Goal: Navigation & Orientation: Find specific page/section

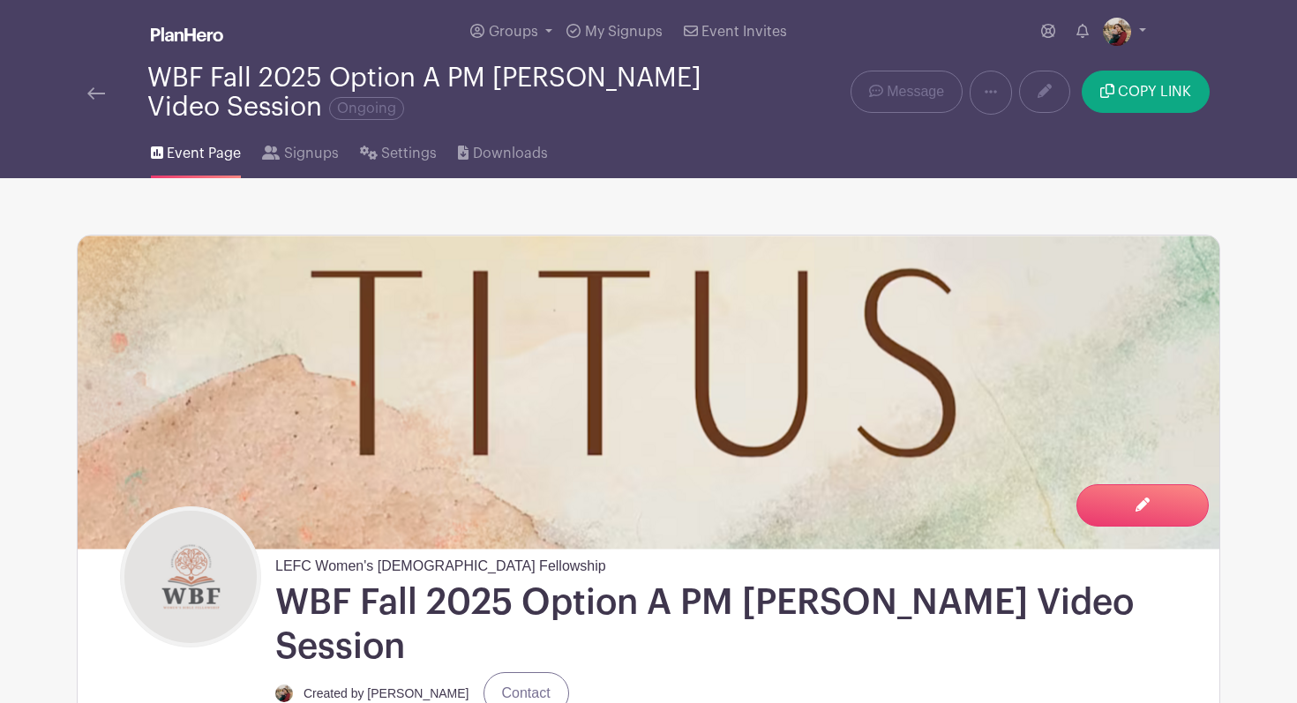
scroll to position [200, 0]
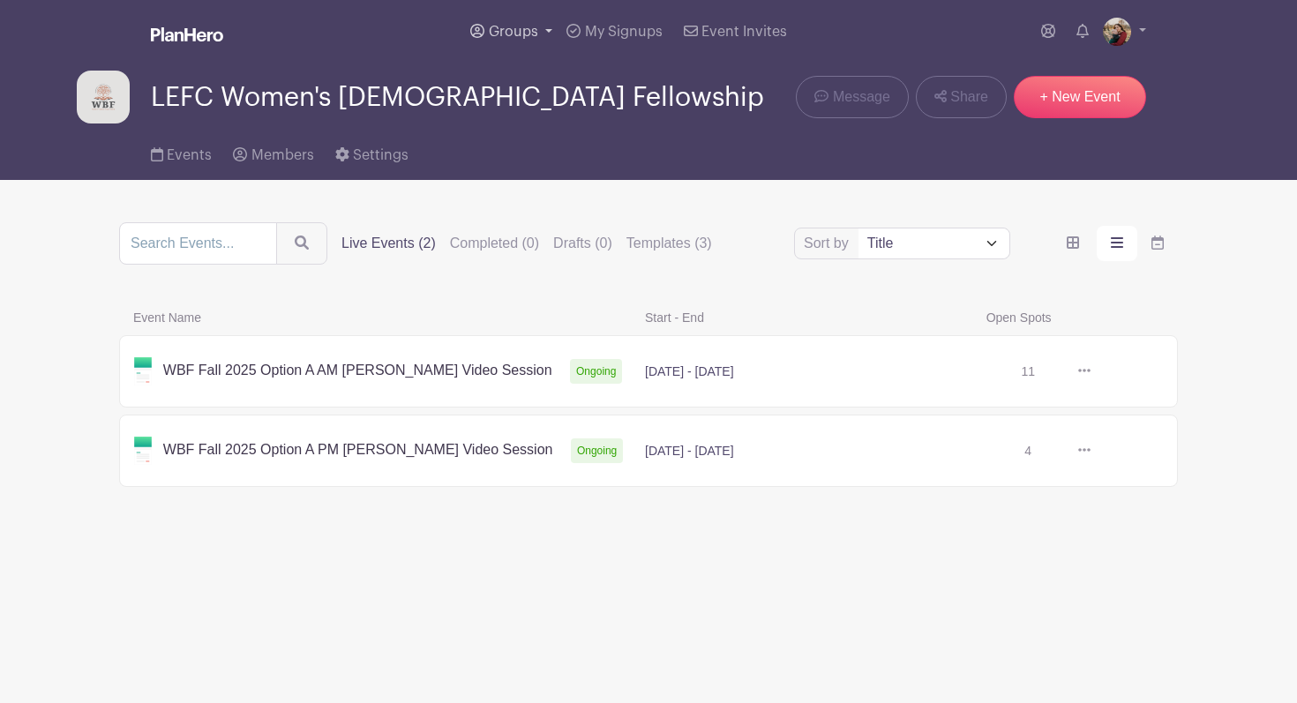
click at [532, 27] on span "Groups" at bounding box center [513, 32] width 49 height 14
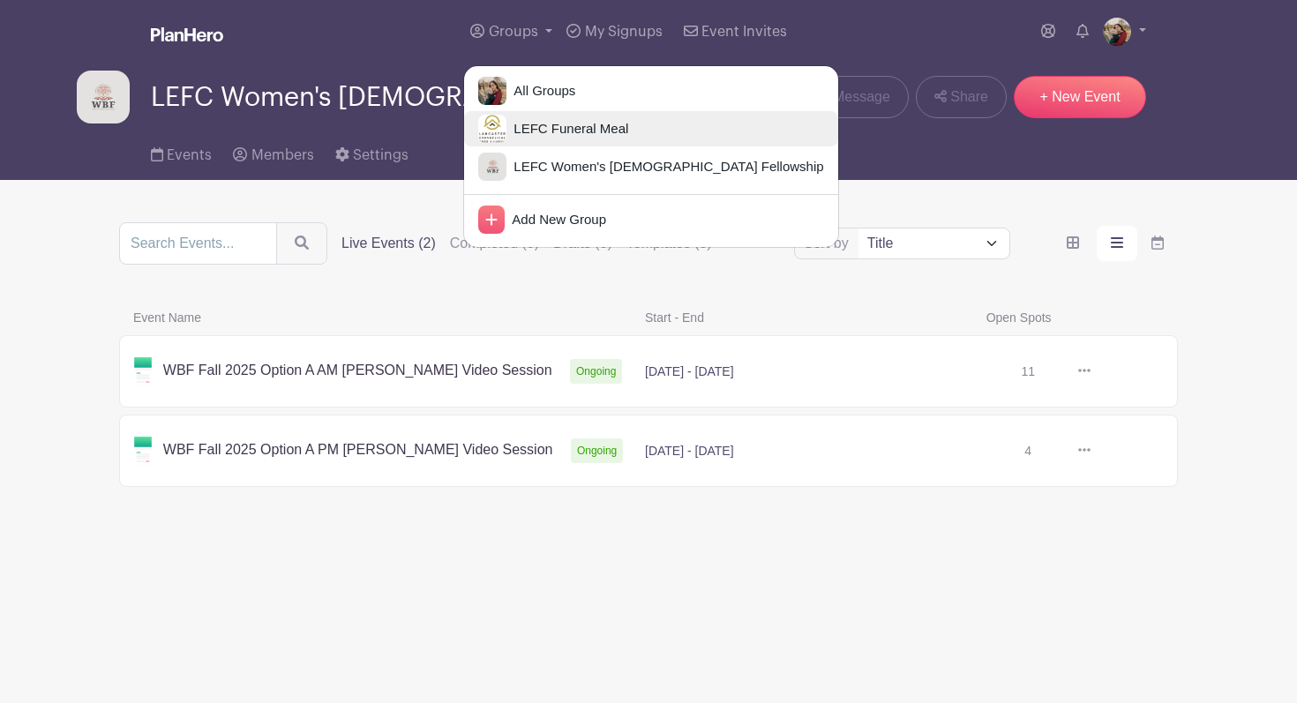
click at [575, 125] on span "LEFC Funeral Meal" at bounding box center [567, 129] width 122 height 20
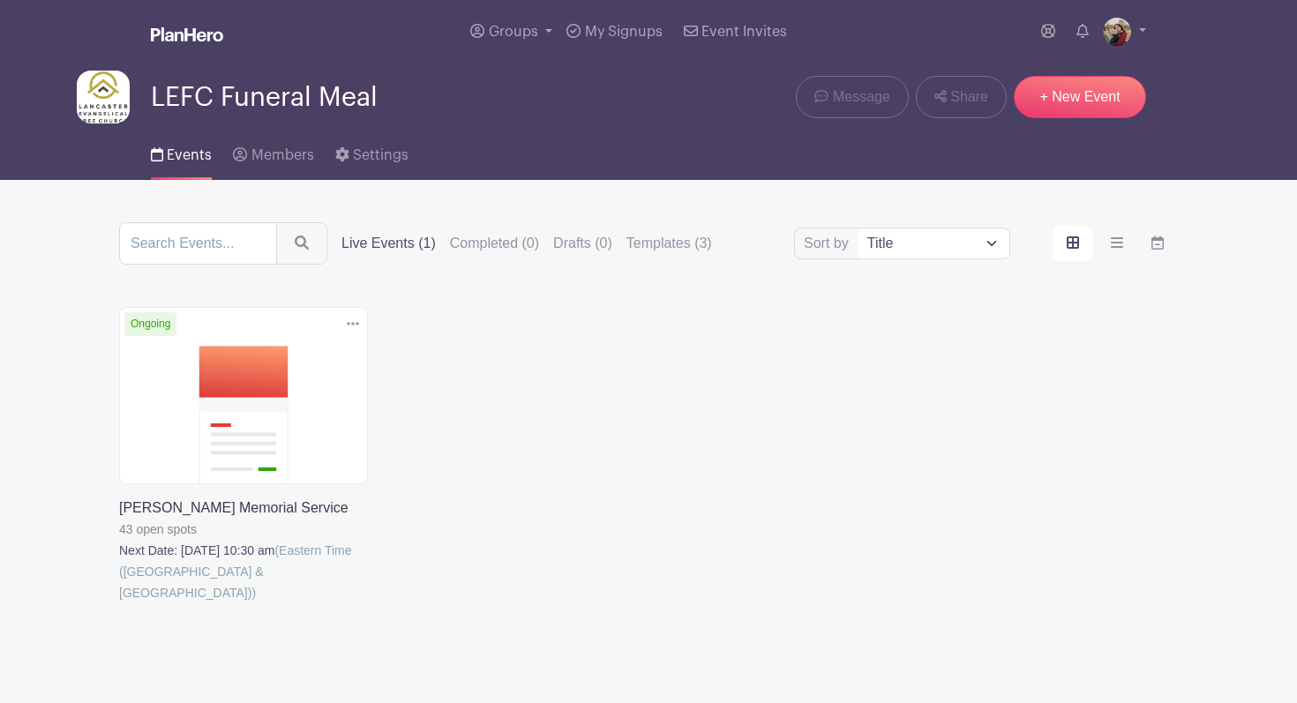
click at [119, 603] on link at bounding box center [119, 603] width 0 height 0
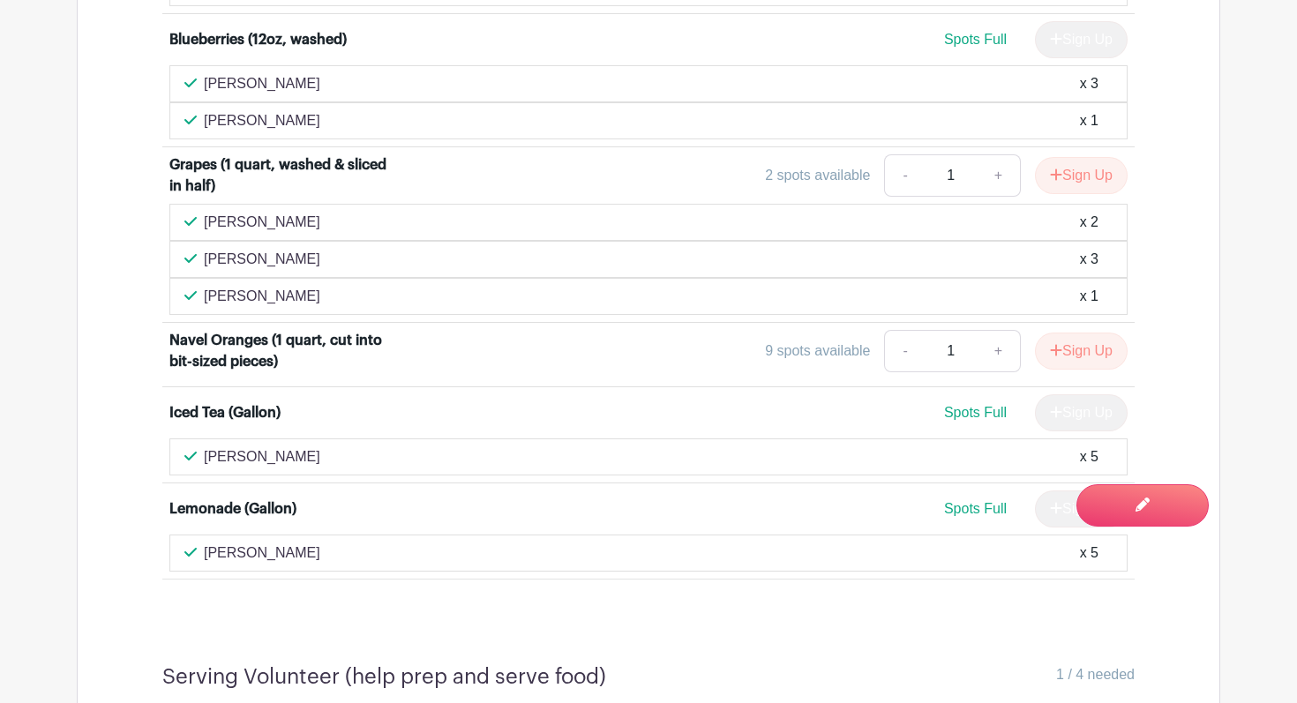
scroll to position [3637, 0]
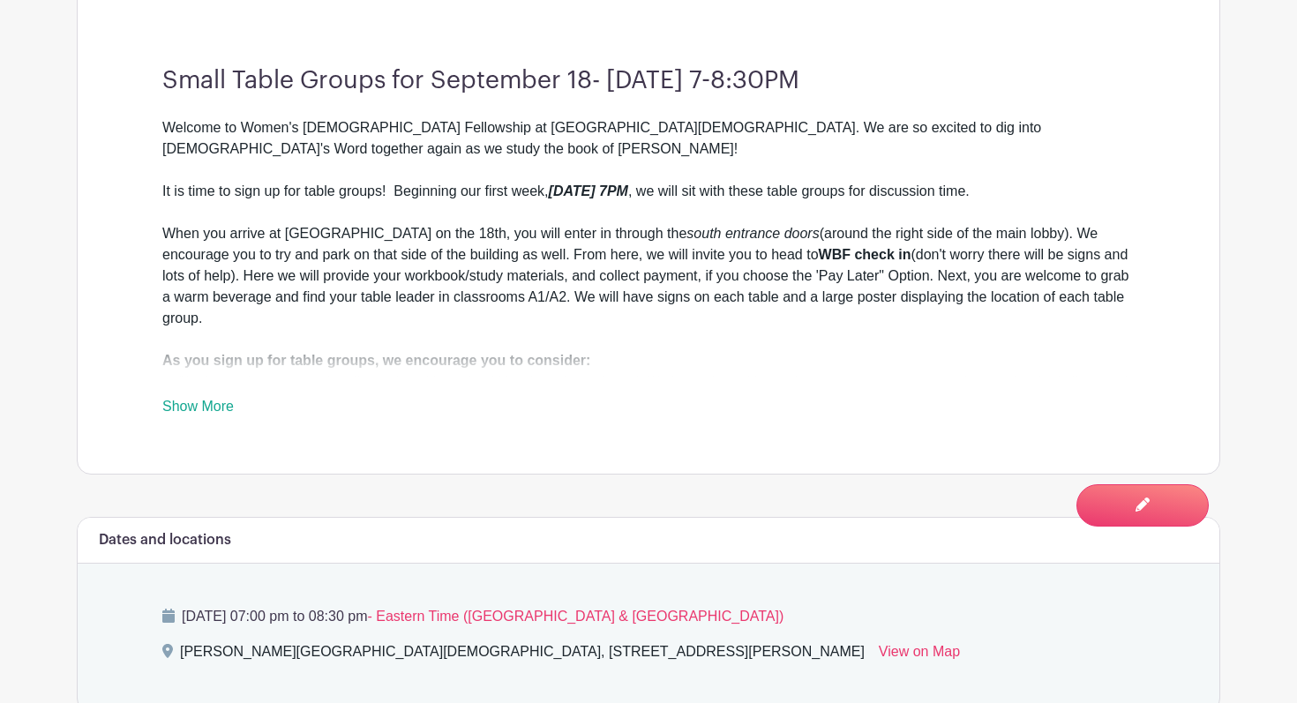
scroll to position [738, 0]
click at [229, 398] on link "Show More" at bounding box center [197, 409] width 71 height 22
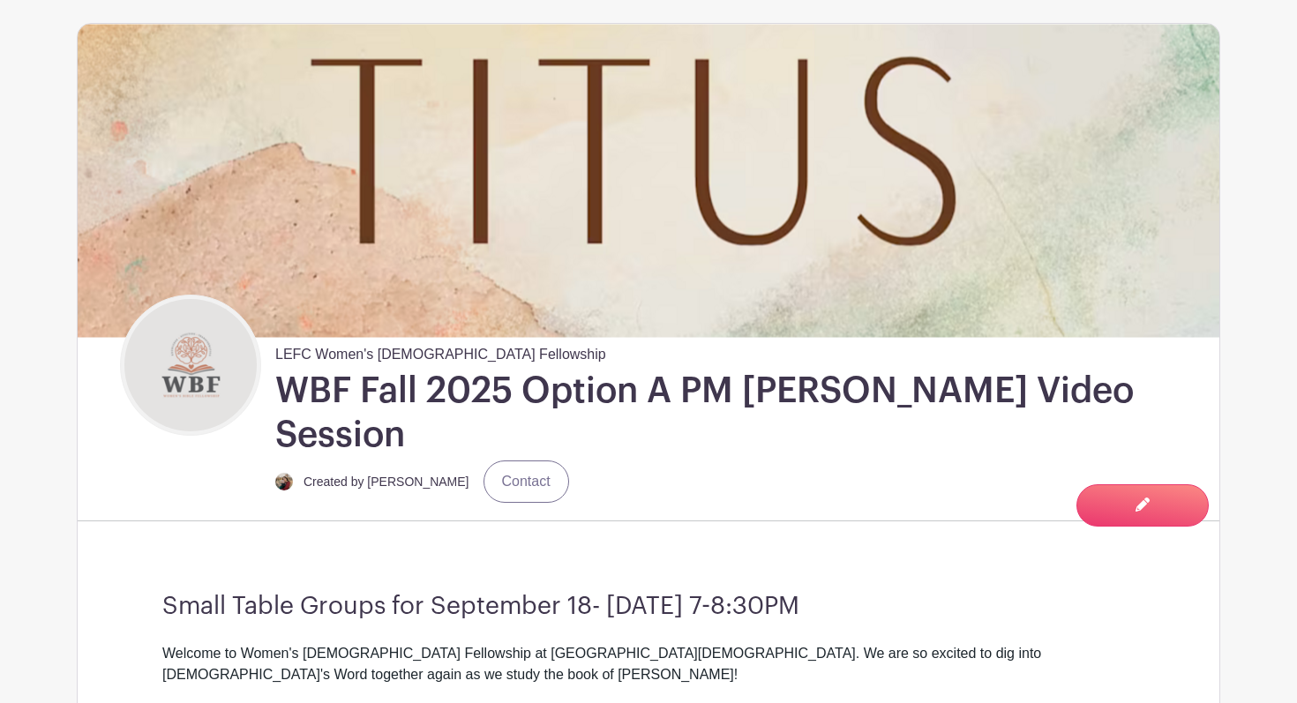
scroll to position [0, 0]
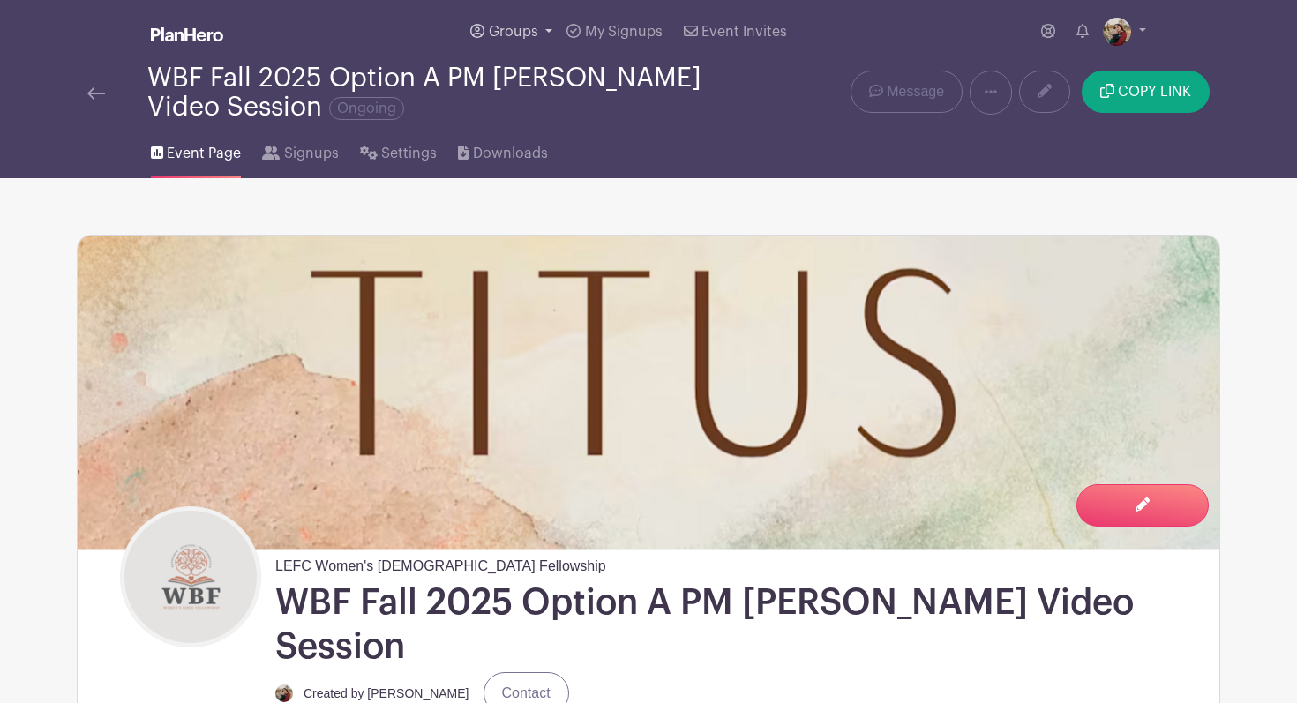
click at [523, 33] on span "Groups" at bounding box center [513, 32] width 49 height 14
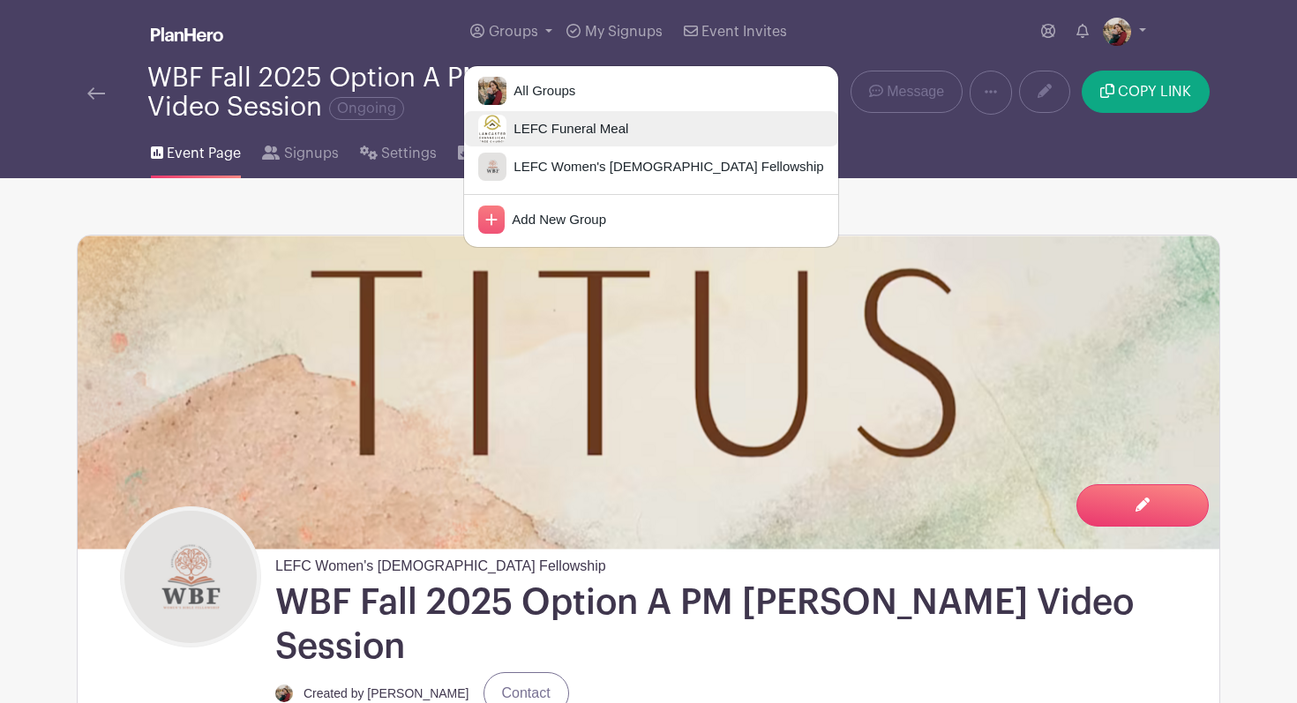
click at [529, 128] on span "LEFC Funeral Meal" at bounding box center [567, 129] width 122 height 20
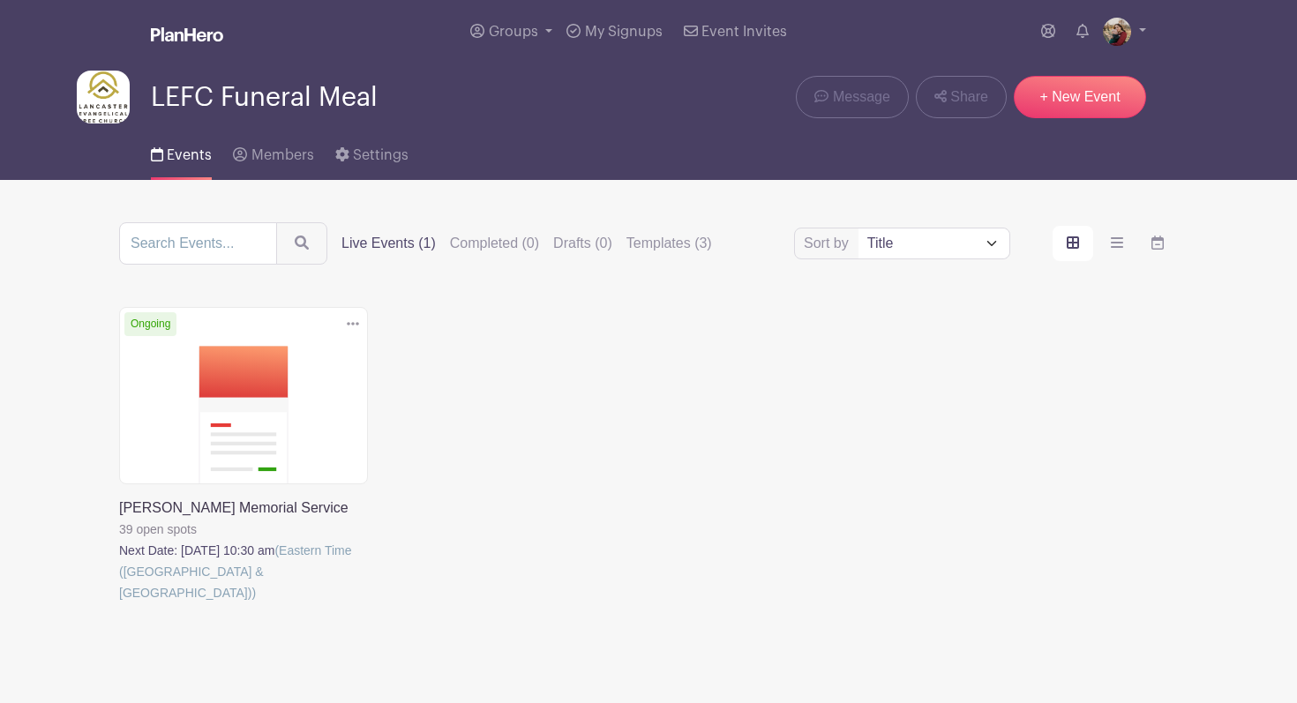
click at [119, 603] on link at bounding box center [119, 603] width 0 height 0
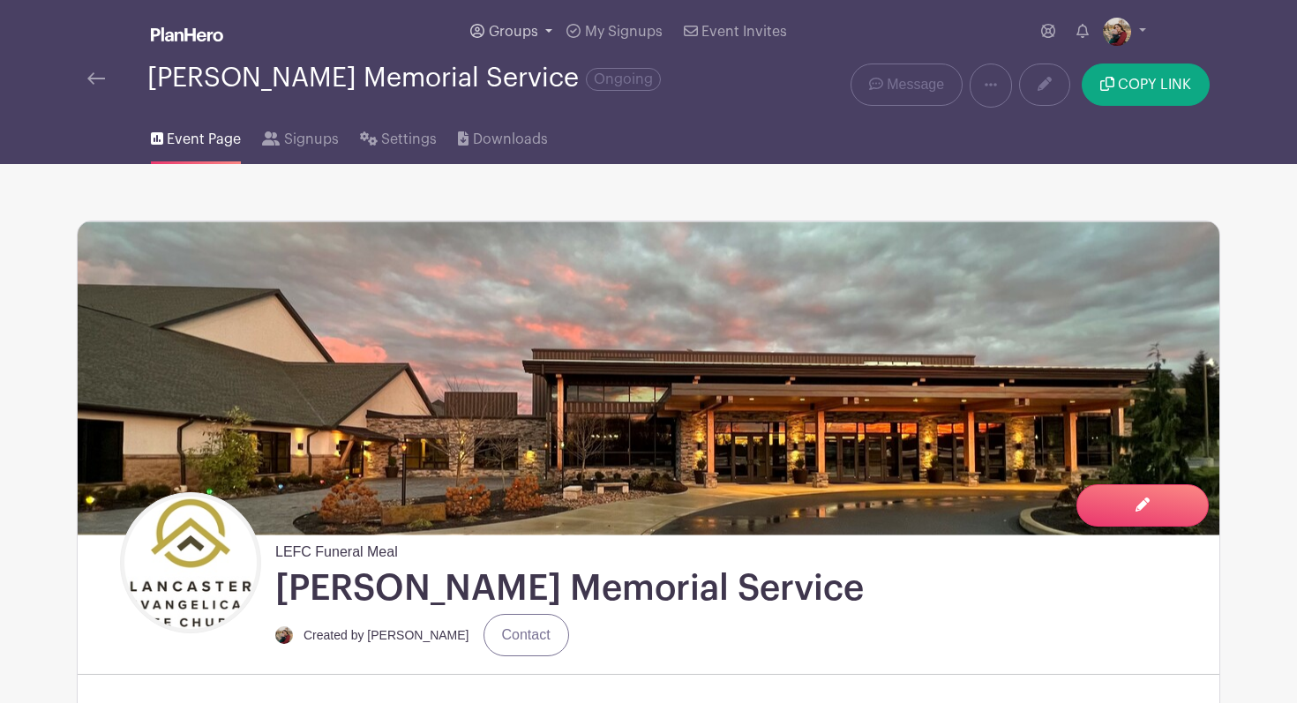
click at [517, 41] on link "Groups" at bounding box center [511, 32] width 96 height 64
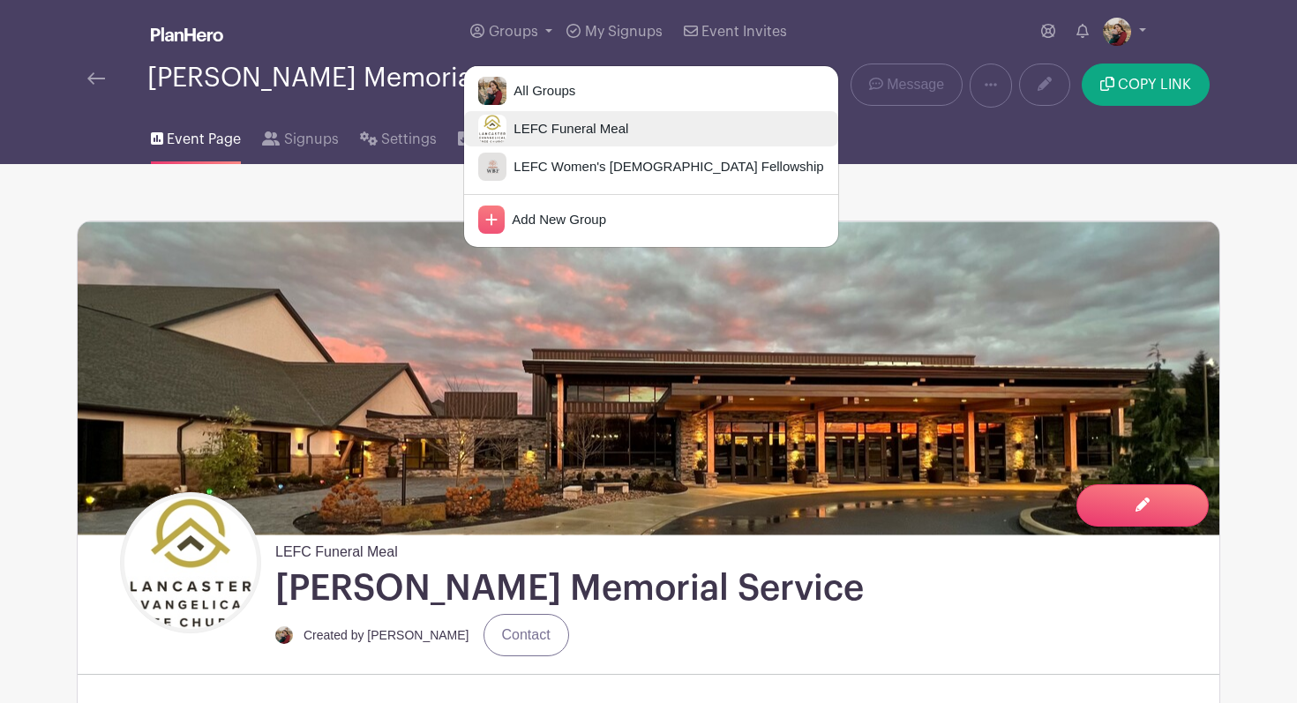
click at [468, 133] on link "LEFC Funeral Meal" at bounding box center [650, 128] width 373 height 35
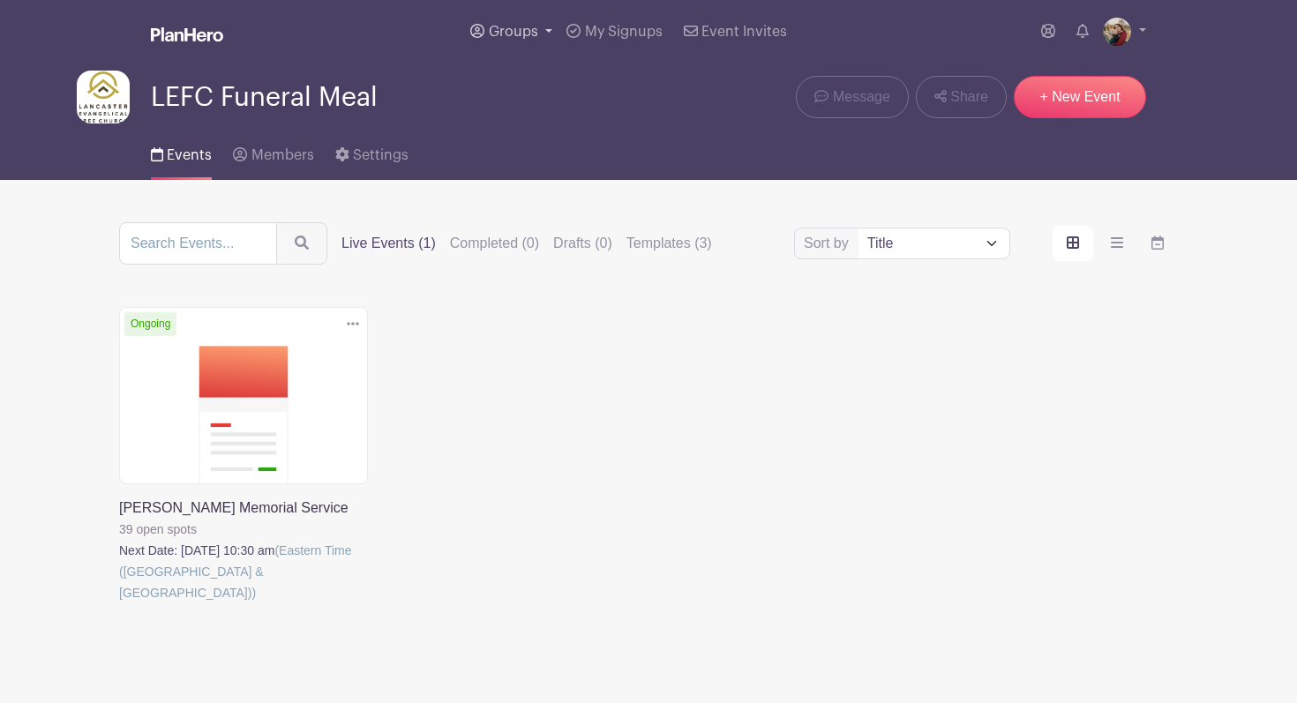
click at [514, 27] on span "Groups" at bounding box center [513, 32] width 49 height 14
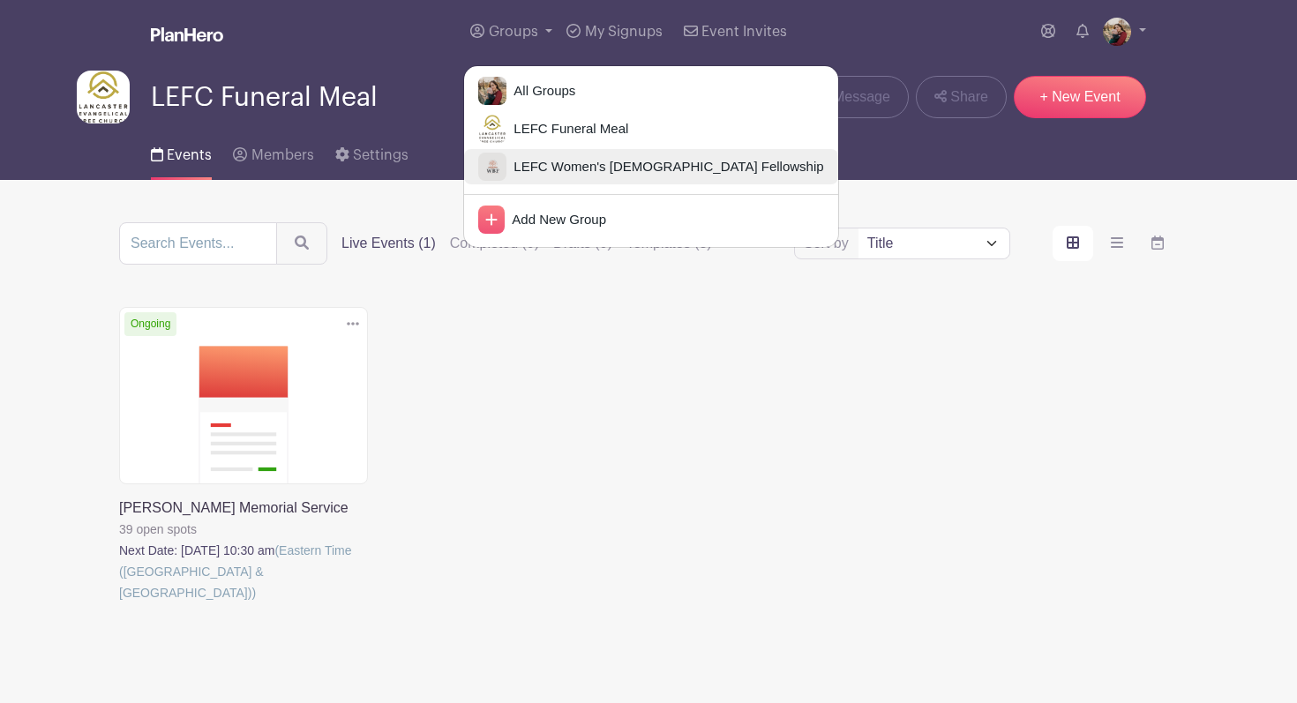
click at [505, 158] on img at bounding box center [492, 167] width 28 height 28
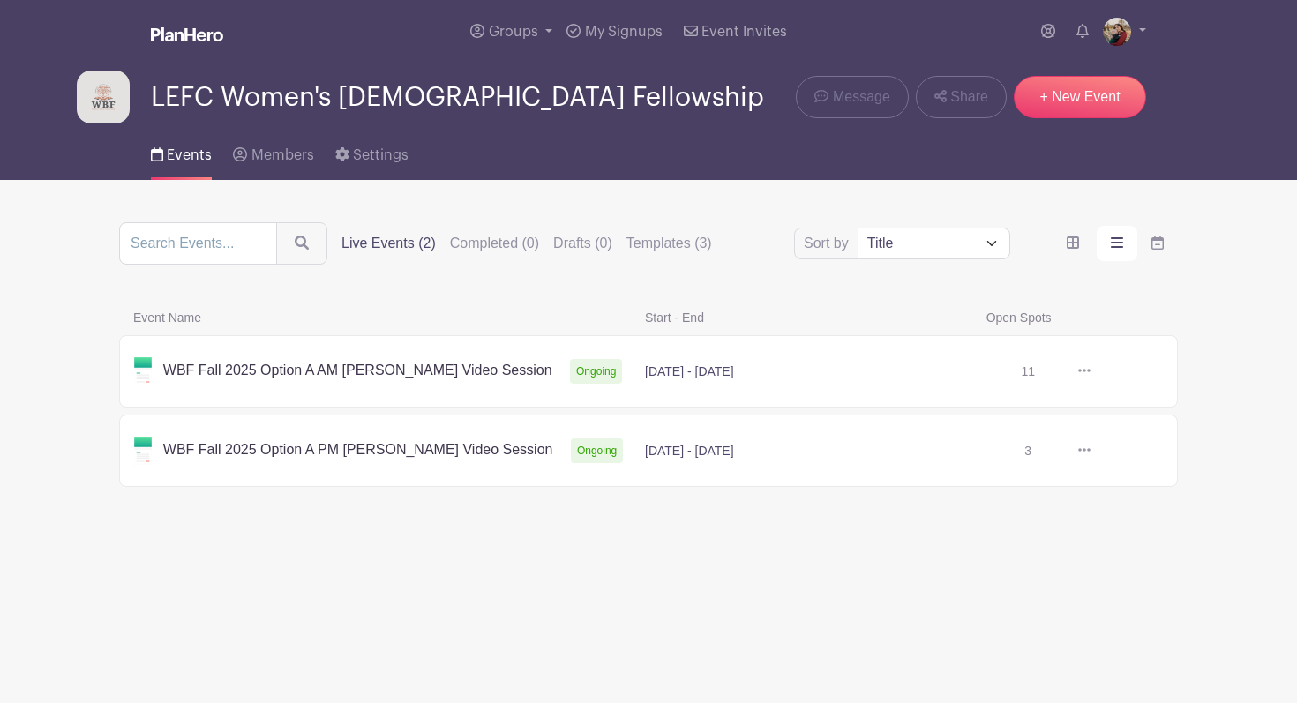
click at [1090, 451] on link at bounding box center [1090, 451] width 0 height 0
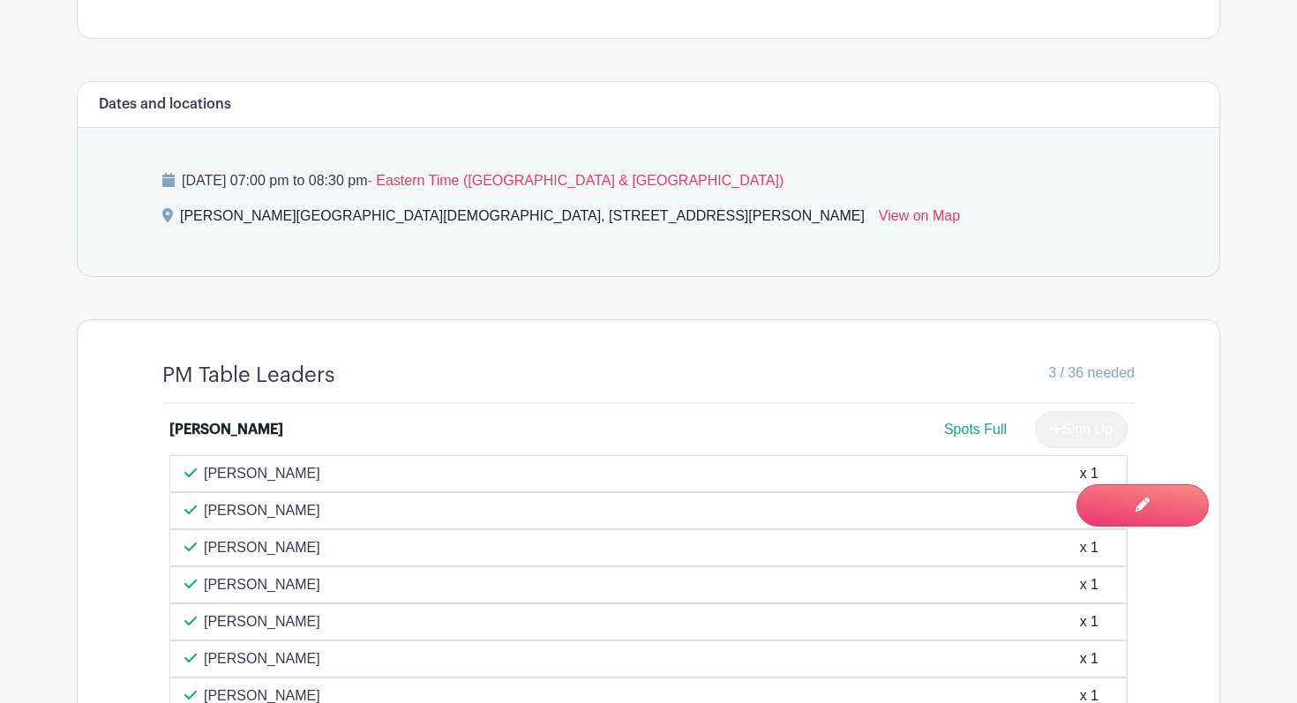
scroll to position [1312, 0]
